Goal: Information Seeking & Learning: Find specific fact

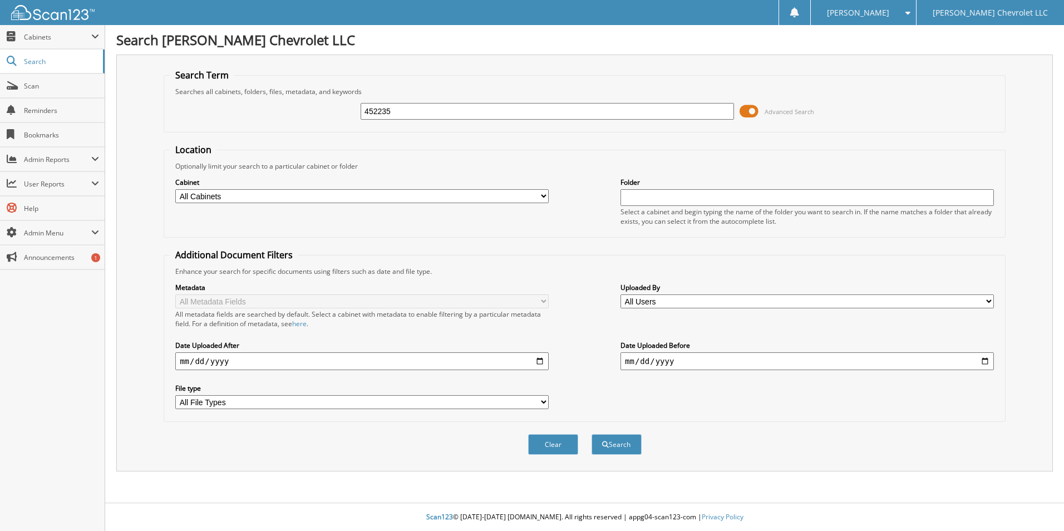
type input "452235"
click at [591, 434] on button "Search" at bounding box center [616, 444] width 50 height 21
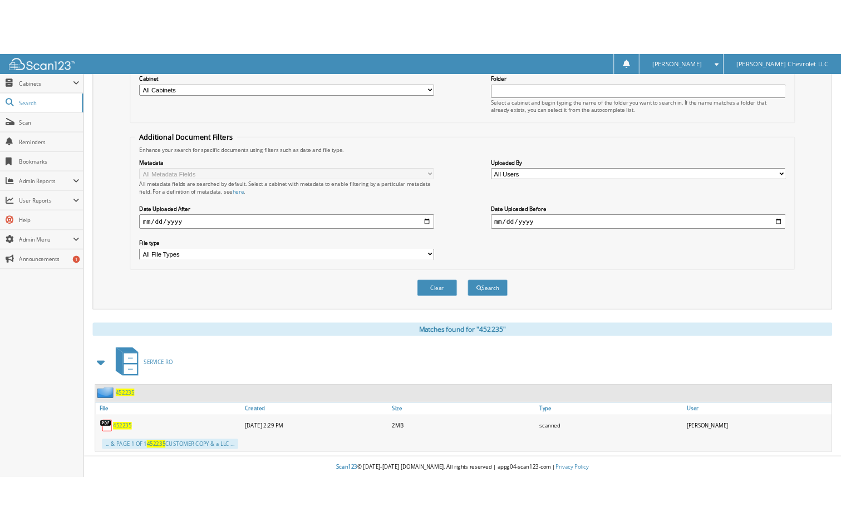
scroll to position [152, 0]
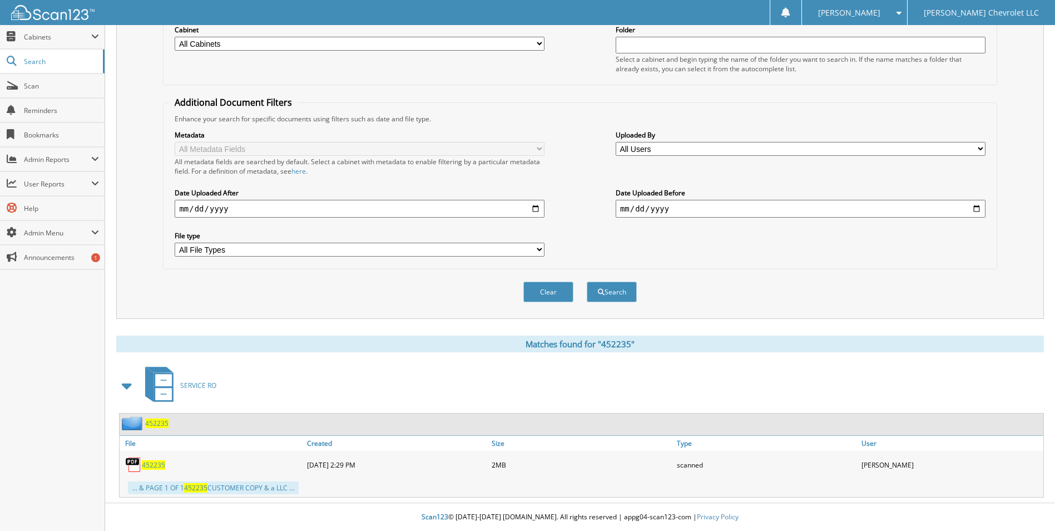
click at [154, 468] on span "452235" at bounding box center [153, 464] width 23 height 9
